Goal: Task Accomplishment & Management: Use online tool/utility

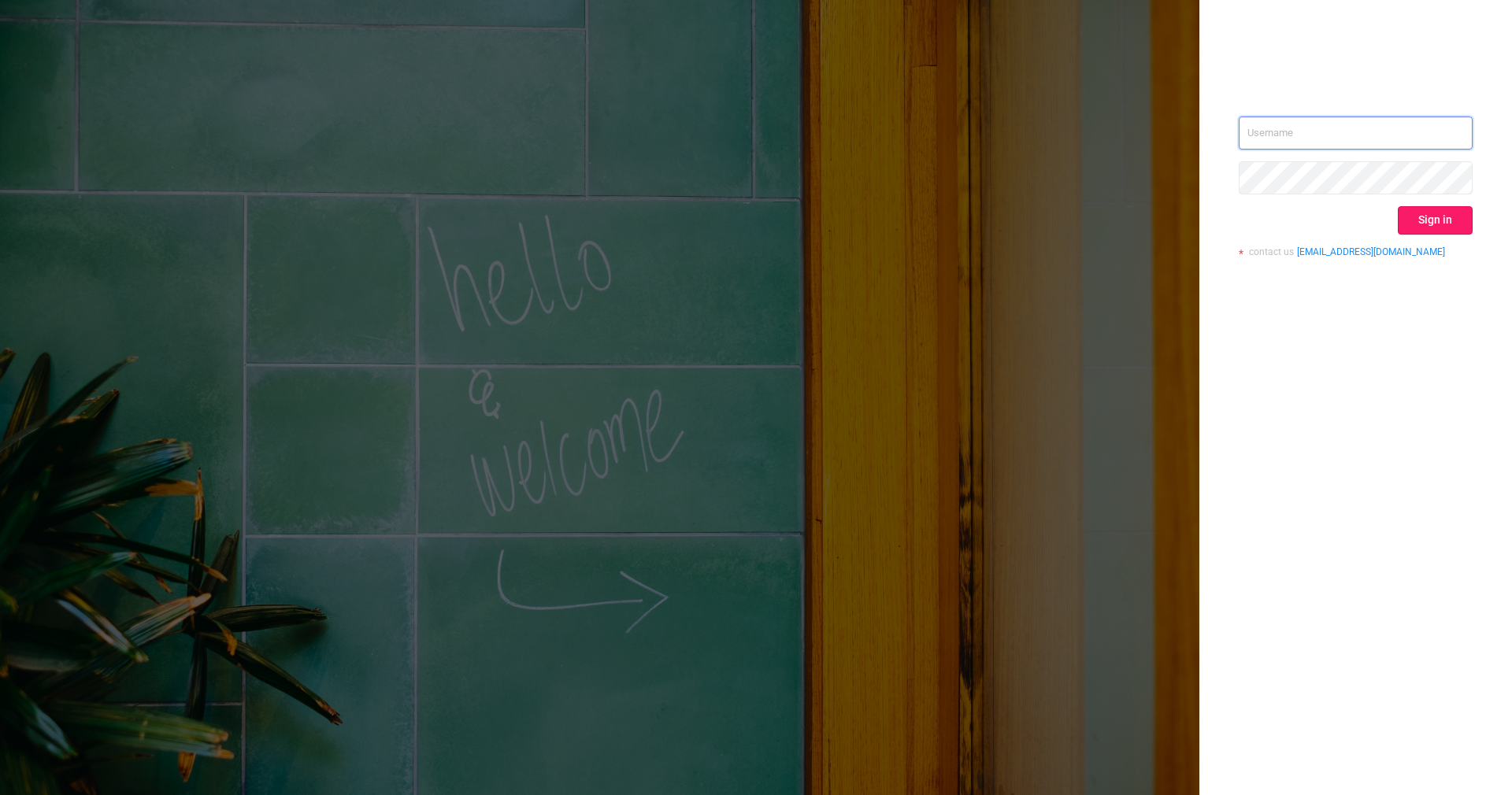
type input "[PERSON_NAME][EMAIL_ADDRESS][DOMAIN_NAME]"
click at [1438, 210] on button "Sign in" at bounding box center [1435, 220] width 75 height 28
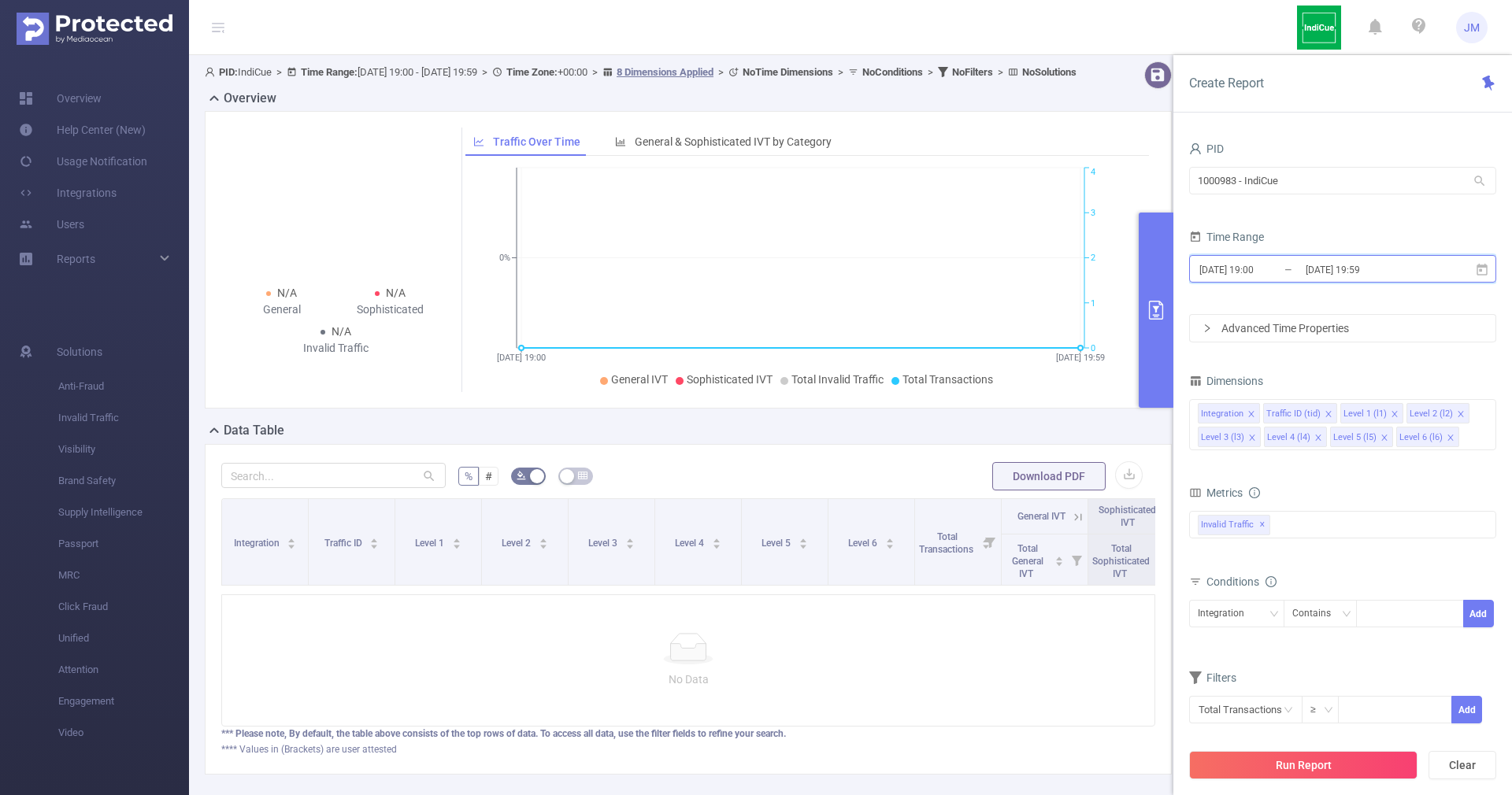
click at [1482, 268] on icon at bounding box center [1482, 270] width 14 height 14
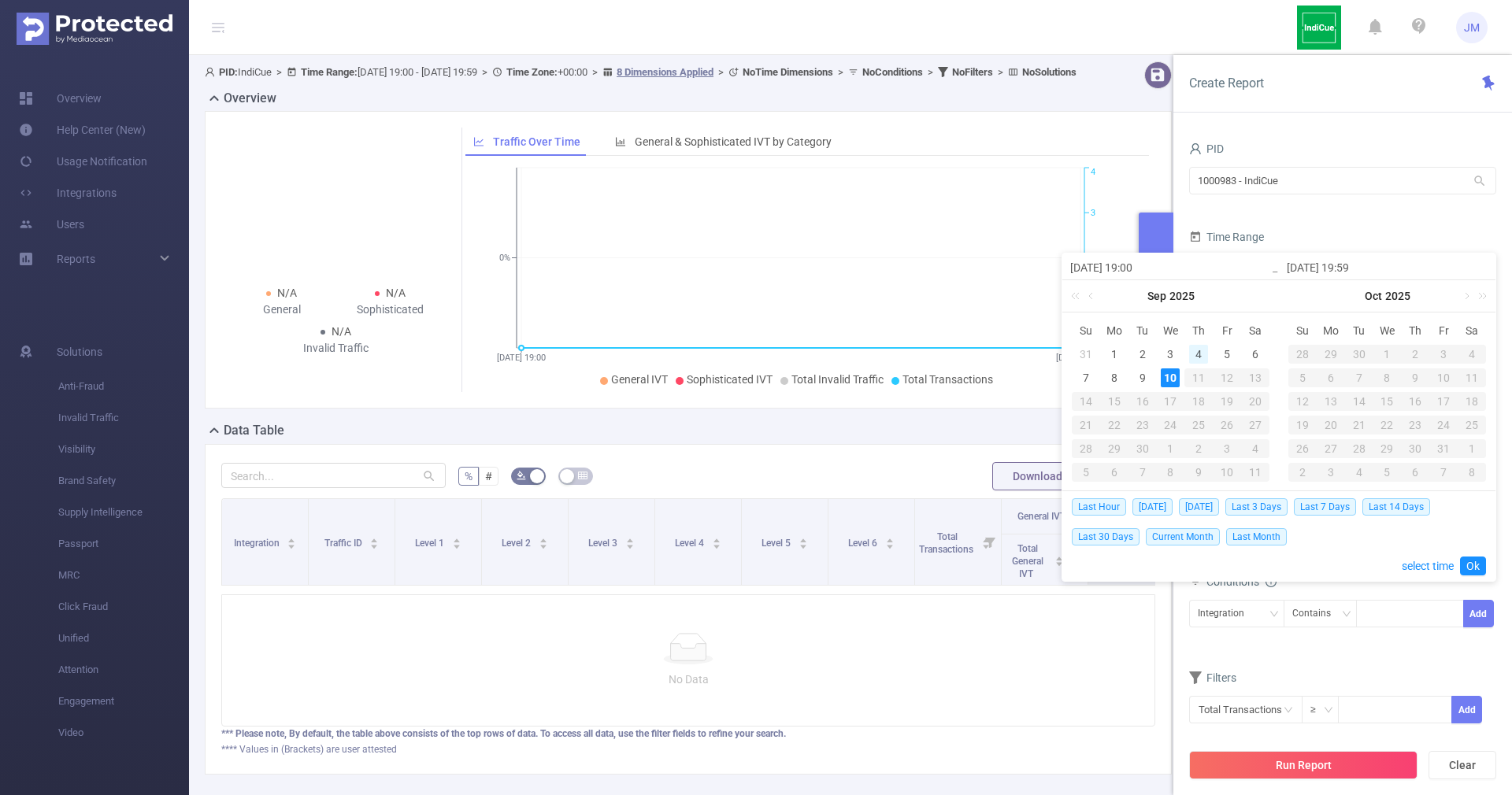
click at [1205, 352] on div "4" at bounding box center [1199, 355] width 19 height 19
click at [1176, 379] on div "10" at bounding box center [1170, 378] width 19 height 19
type input "[DATE] 19:00"
click at [1478, 563] on link "Ok" at bounding box center [1473, 566] width 26 height 19
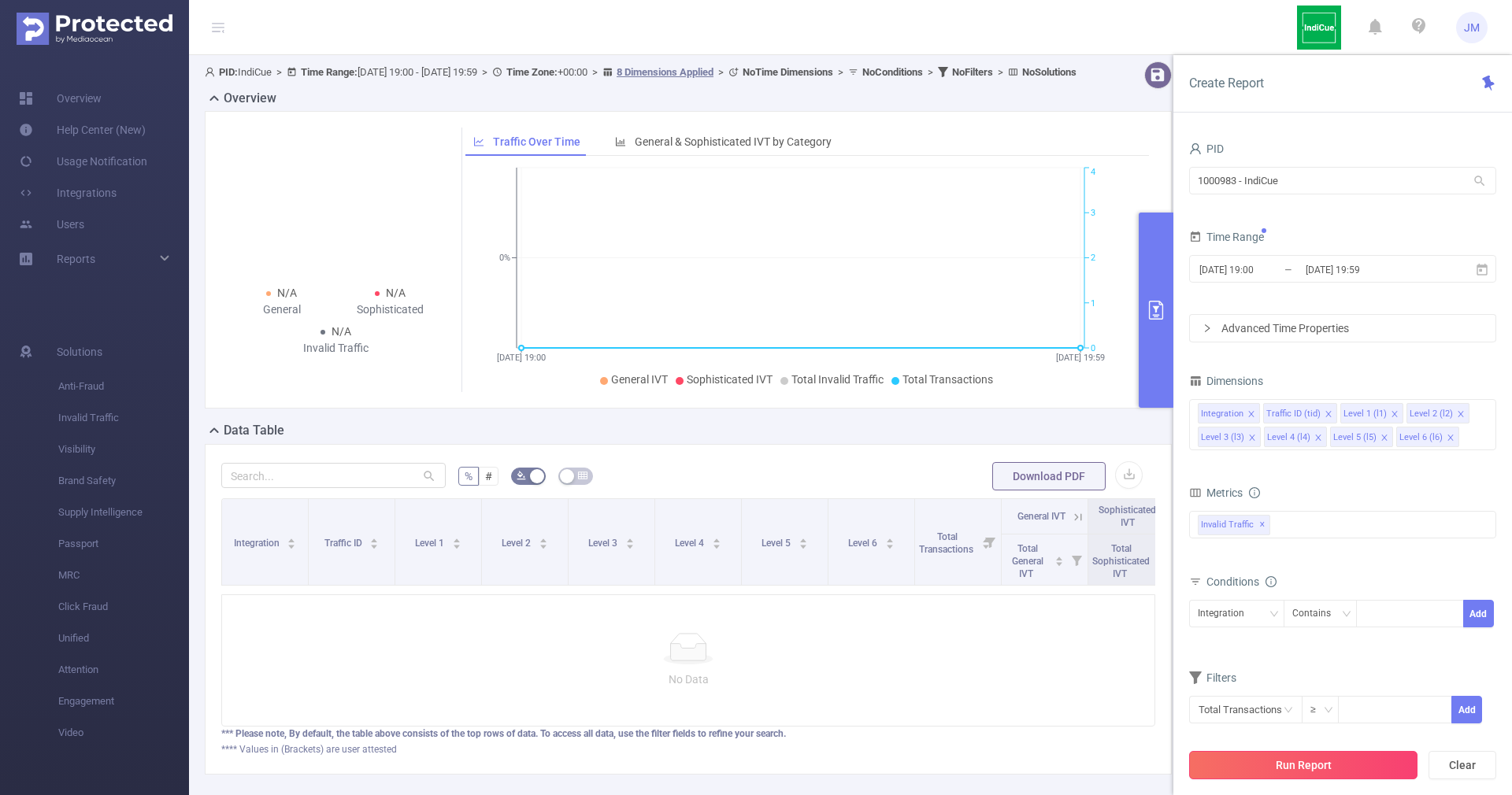
click at [1275, 758] on button "Run Report" at bounding box center [1303, 765] width 229 height 28
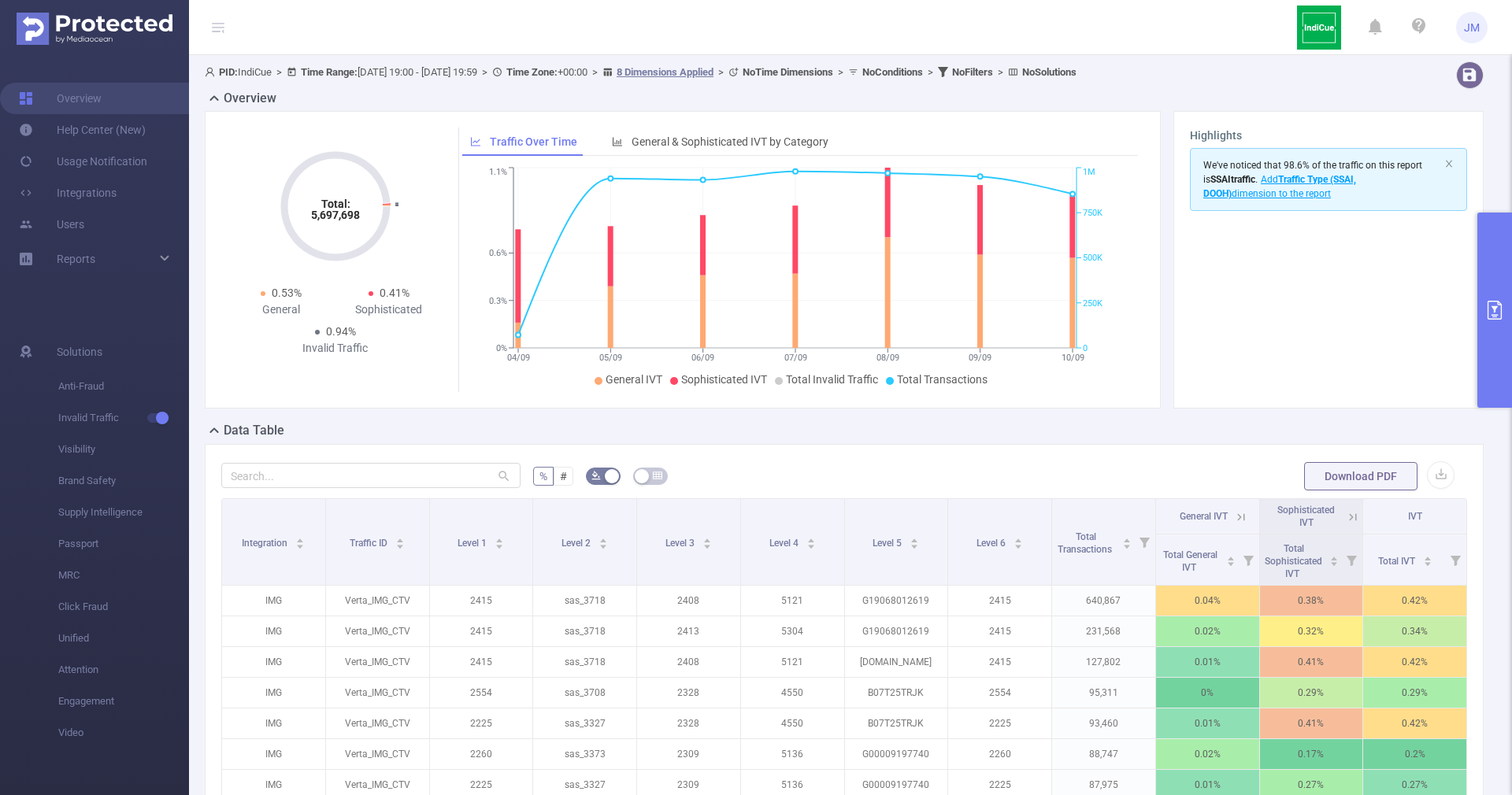
click at [1497, 349] on button "primary" at bounding box center [1494, 310] width 34 height 195
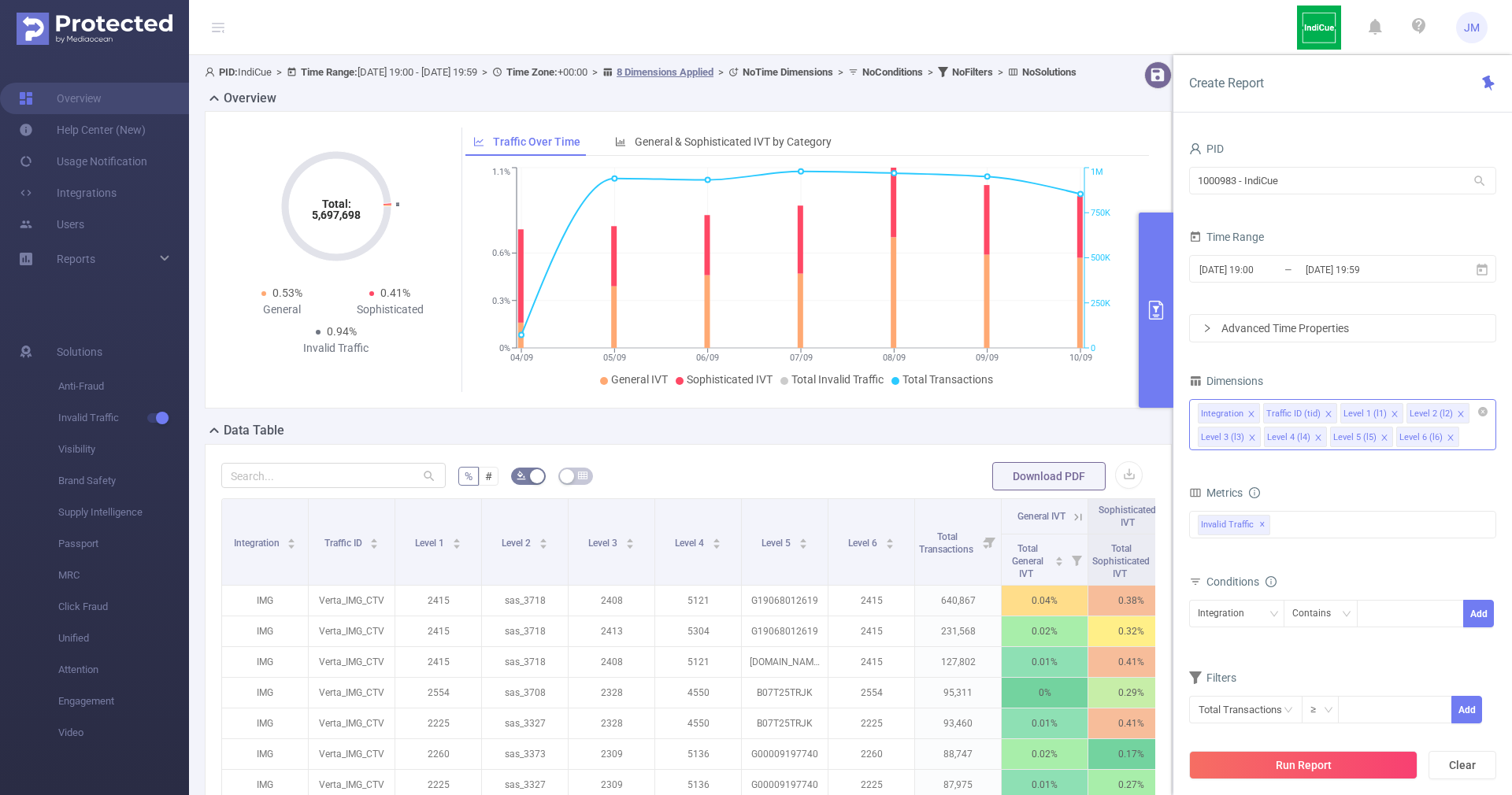
click at [1421, 412] on div "Level 2 (l2)" at bounding box center [1431, 415] width 43 height 21
click at [1400, 374] on div "Dimensions" at bounding box center [1343, 383] width 307 height 26
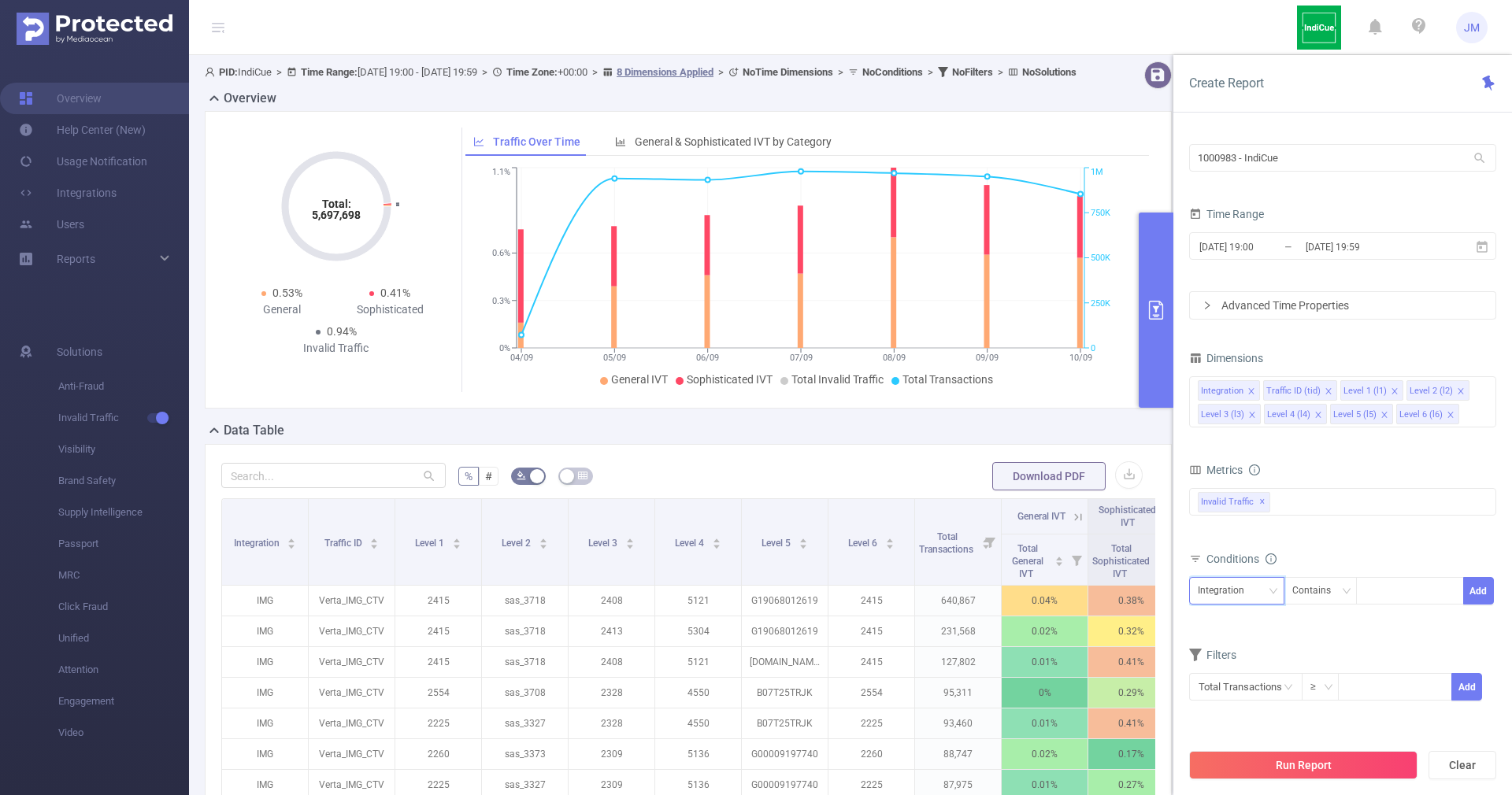
click at [1271, 589] on icon "icon: down" at bounding box center [1273, 590] width 8 height 6
click at [1259, 463] on li "Level 2 (l2)" at bounding box center [1236, 461] width 95 height 26
click at [1373, 598] on div at bounding box center [1410, 590] width 90 height 26
paste input "3708"
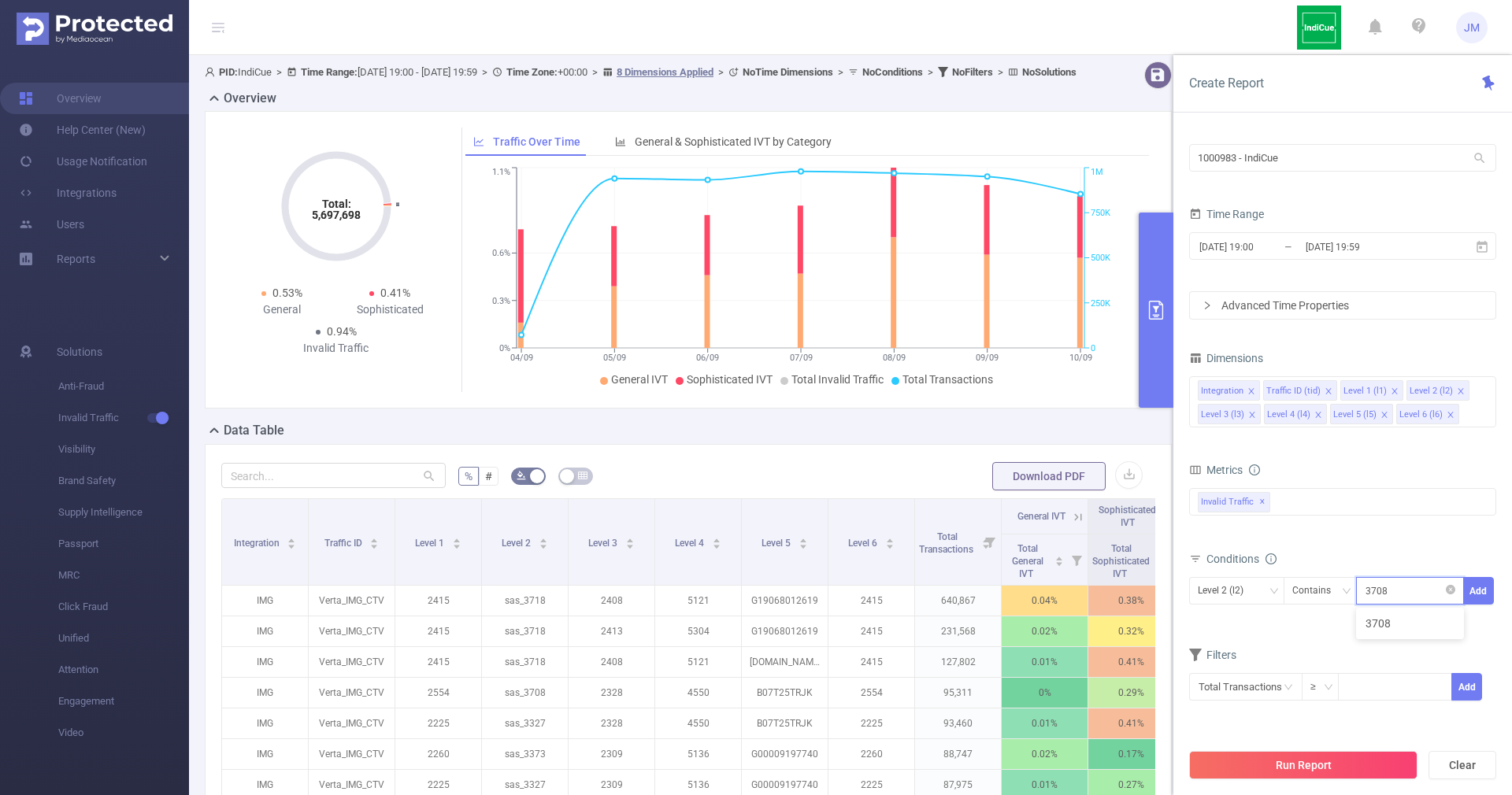
click at [1368, 590] on input "3708" at bounding box center [1377, 591] width 24 height 21
type input "sas_3708"
click at [1394, 624] on li "sas_3708" at bounding box center [1410, 624] width 108 height 26
click at [1481, 593] on button "Add" at bounding box center [1478, 590] width 30 height 27
click at [1351, 773] on button "Run Report" at bounding box center [1303, 765] width 229 height 28
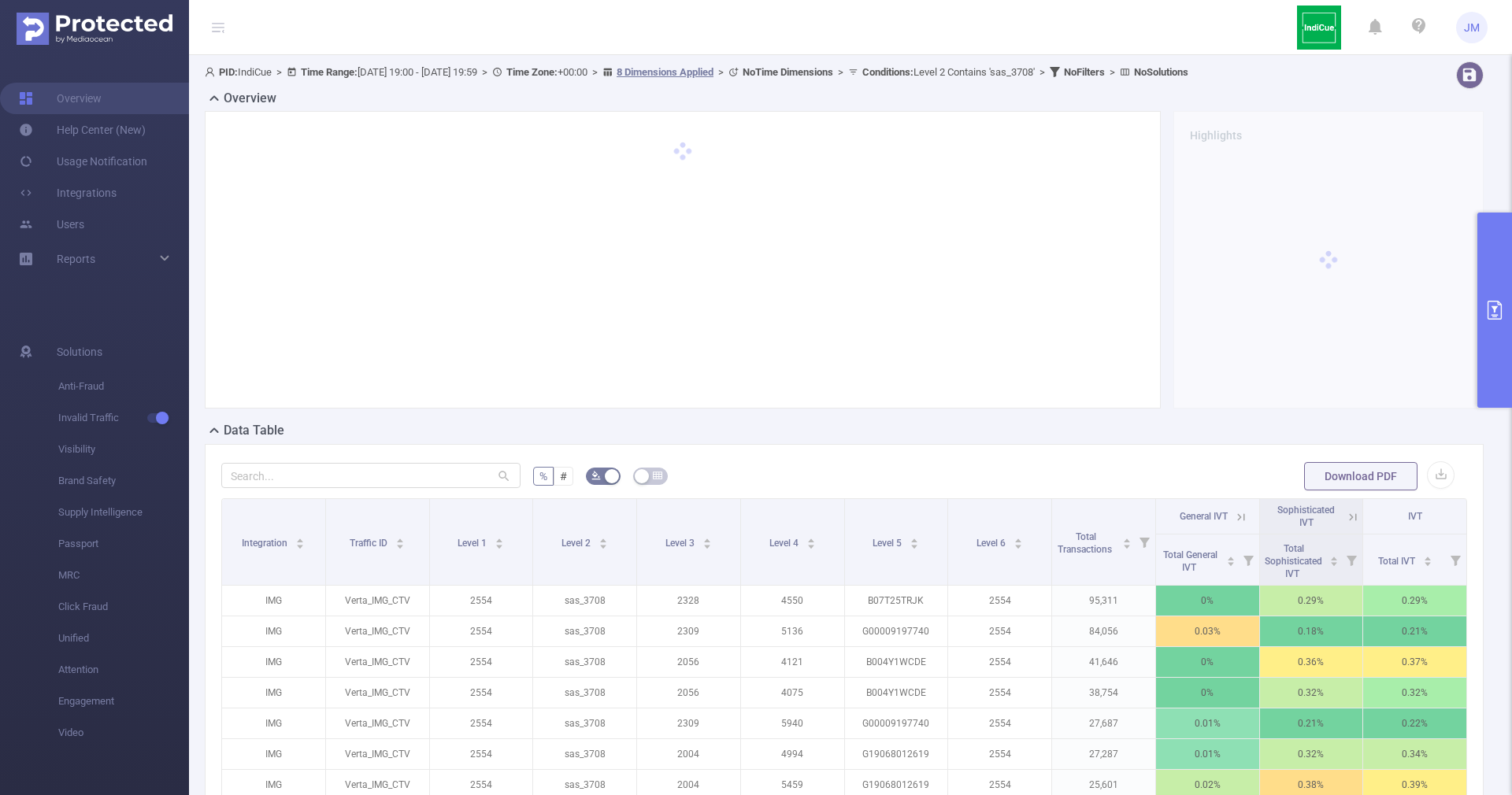
scroll to position [118, 0]
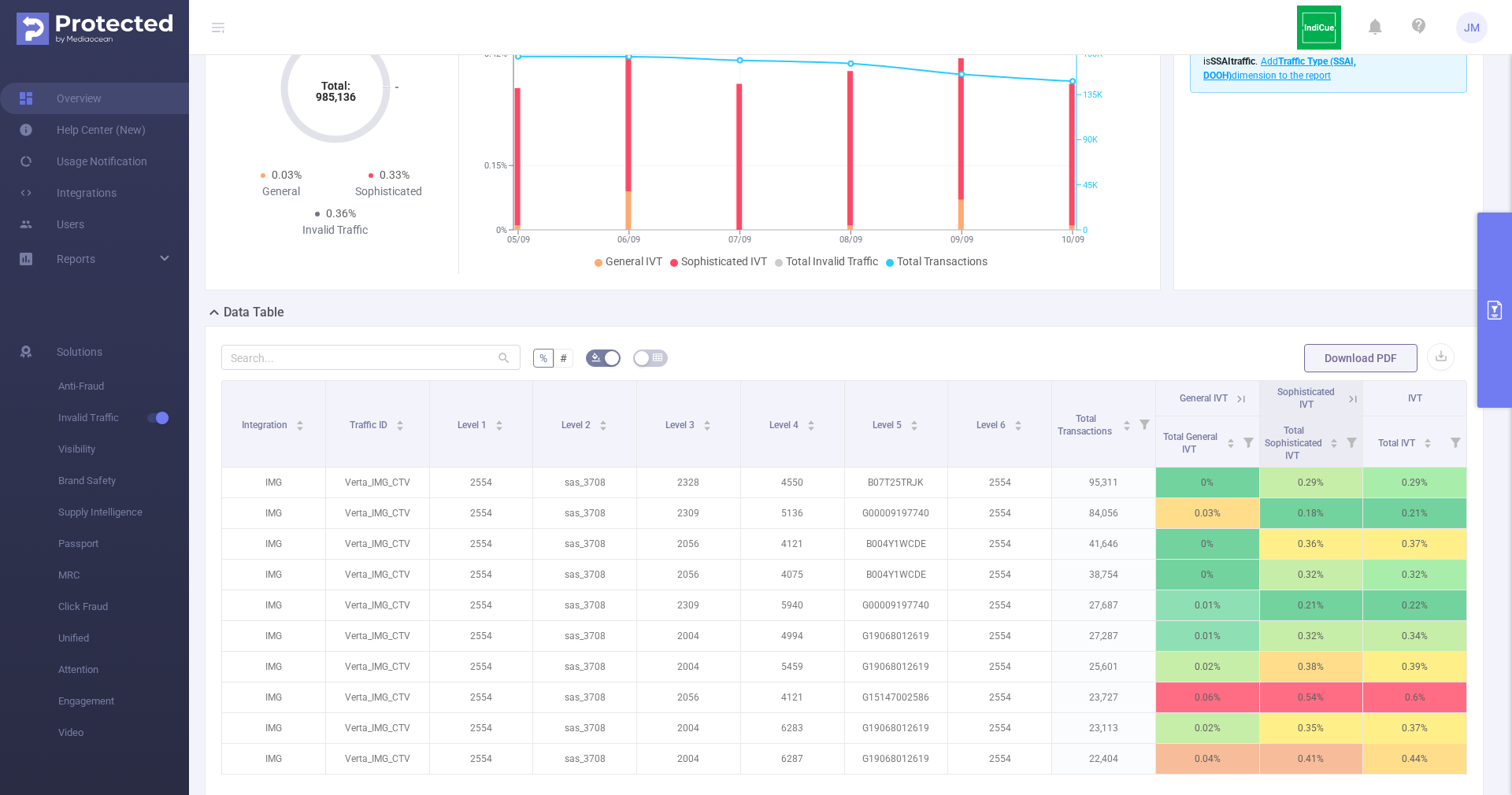
click at [1494, 325] on button "primary" at bounding box center [1494, 310] width 34 height 195
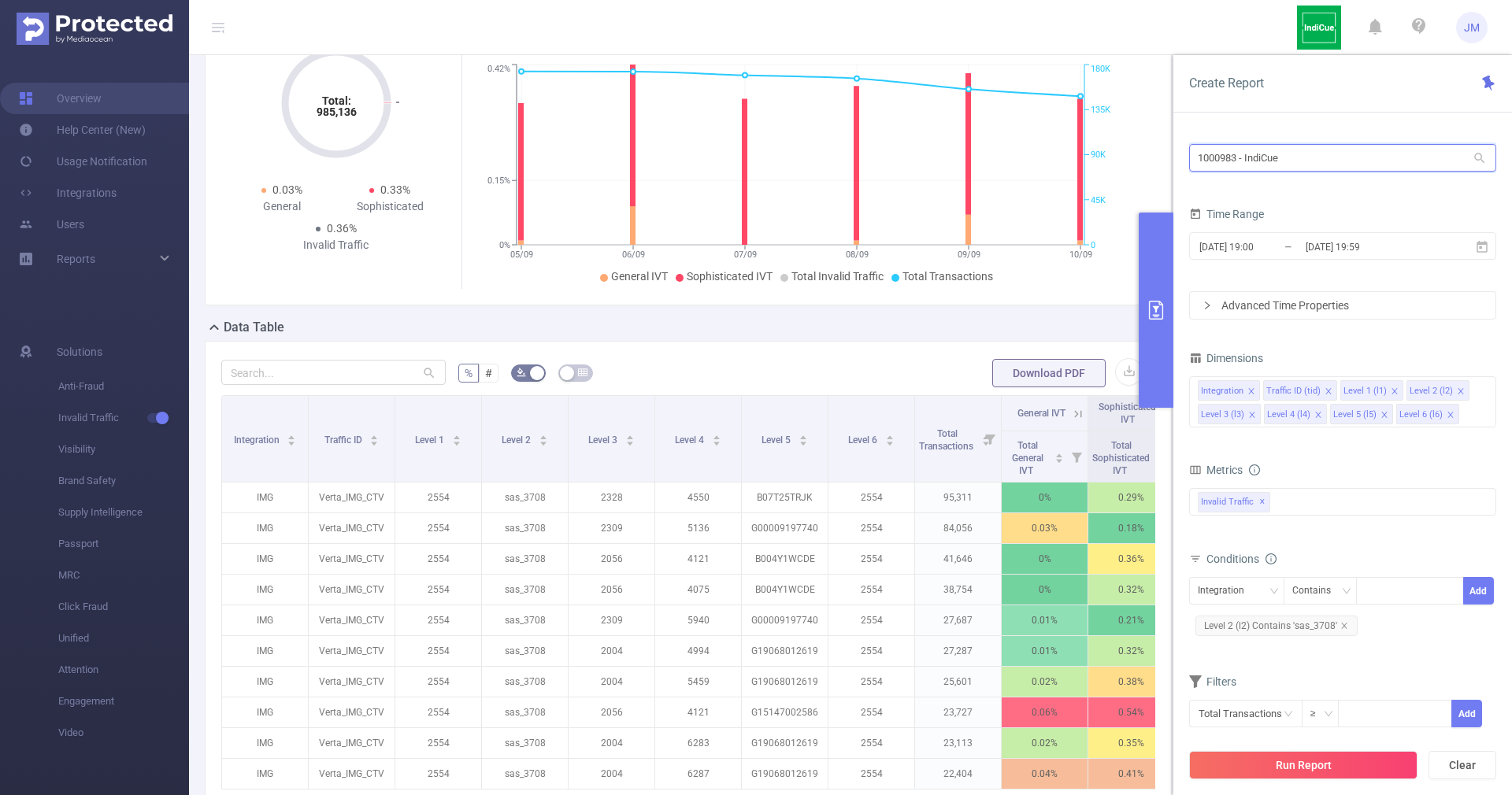
drag, startPoint x: 1422, startPoint y: 155, endPoint x: 1153, endPoint y: 151, distance: 269.0
click at [1153, 151] on section "PID: IndiCue > Time Range: [DATE] 19:00 - [DATE] 19:59 > Time Zone: +00:00 > 8 …" at bounding box center [850, 433] width 1323 height 992
click at [1307, 155] on input "text" at bounding box center [1343, 157] width 307 height 27
click at [1267, 211] on li "1000983 - IndiCue" at bounding box center [1343, 216] width 307 height 26
type input "1000983 - IndiCue"
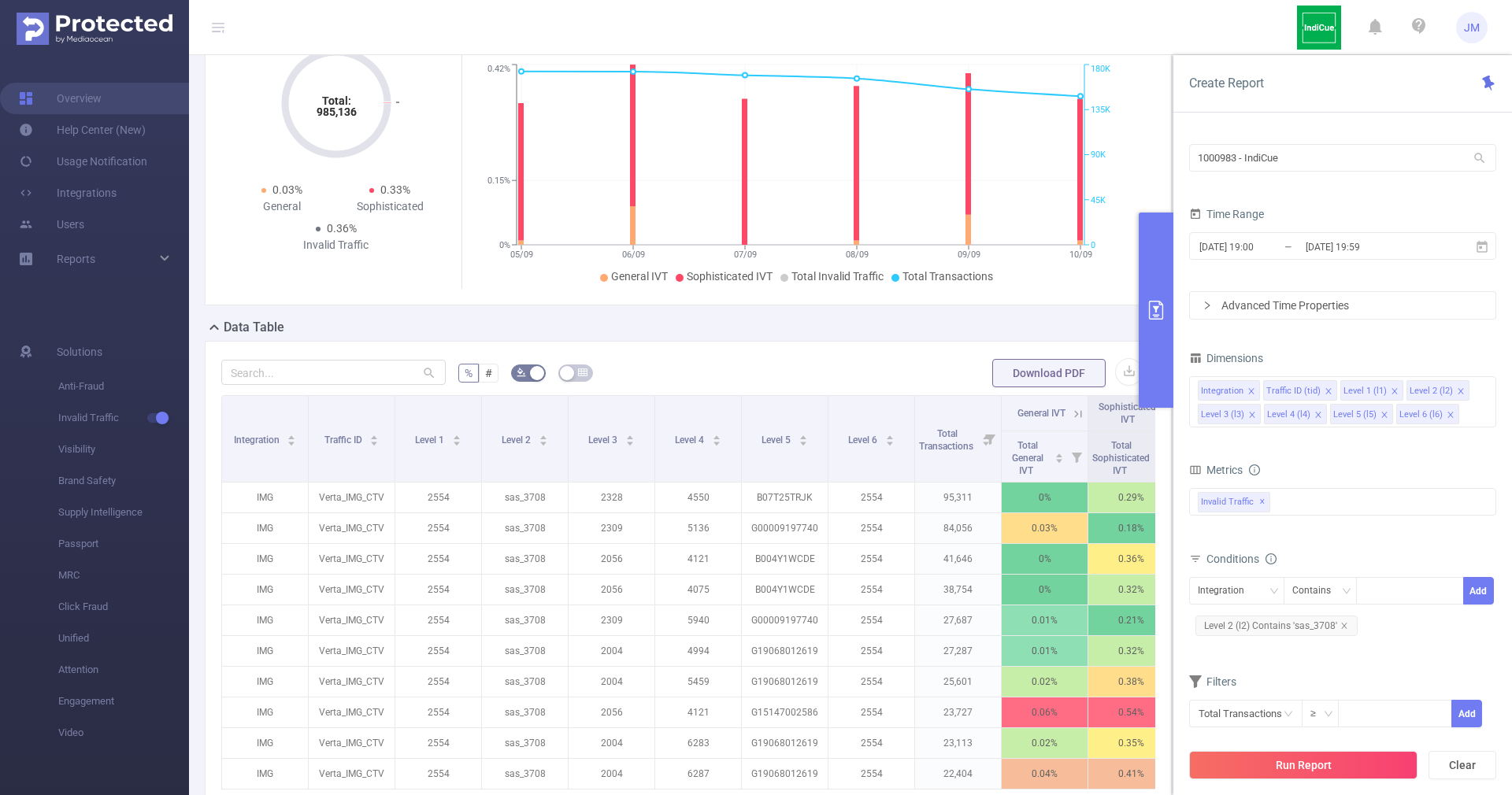
click at [1080, 279] on ul "General IVT Sophisticated IVT Total Invalid Traffic Total Transactions" at bounding box center [800, 276] width 662 height 17
click at [723, 357] on form "% # Download PDF" at bounding box center [688, 372] width 934 height 31
